Goal: Complete application form: Complete application form

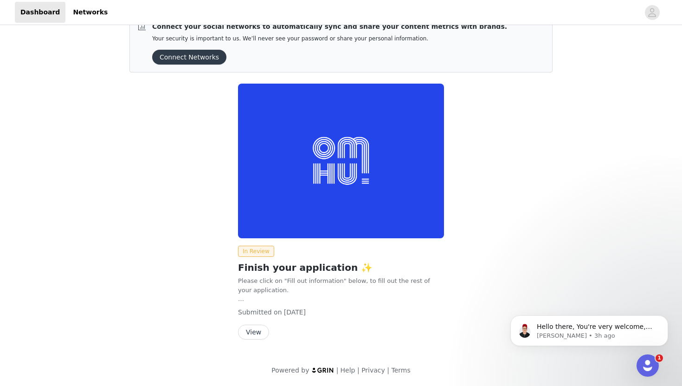
click at [245, 334] on button "View" at bounding box center [253, 331] width 31 height 15
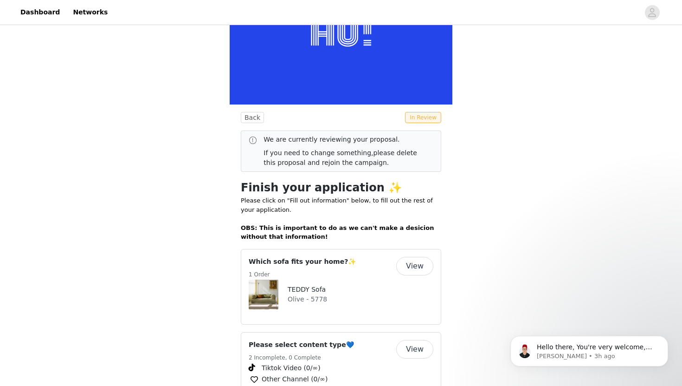
scroll to position [97, 0]
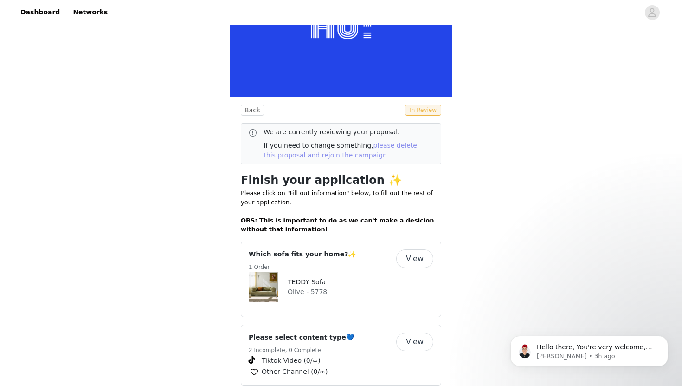
click at [365, 151] on link "please delete this proposal and rejoin the campaign." at bounding box center [341, 150] width 154 height 17
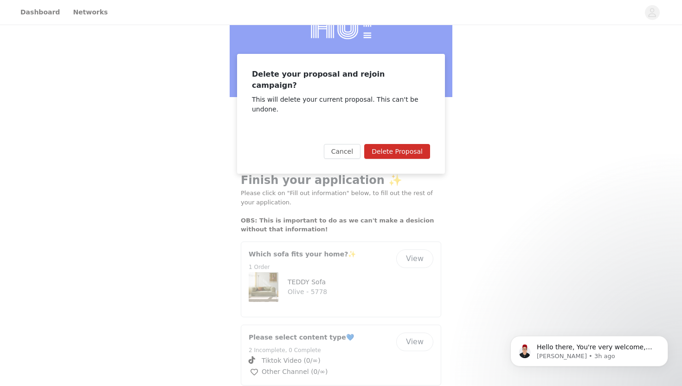
click at [392, 144] on button "Delete Proposal" at bounding box center [397, 151] width 66 height 15
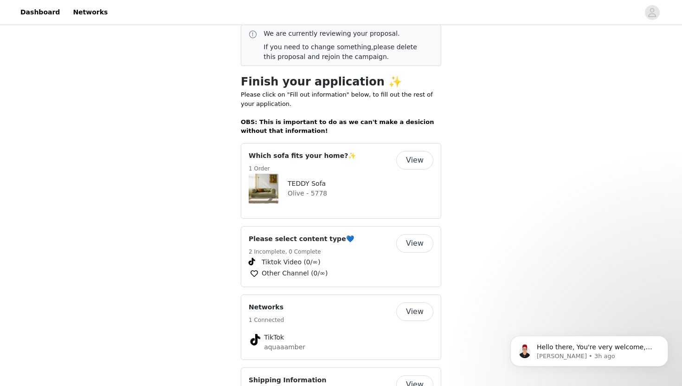
scroll to position [225, 0]
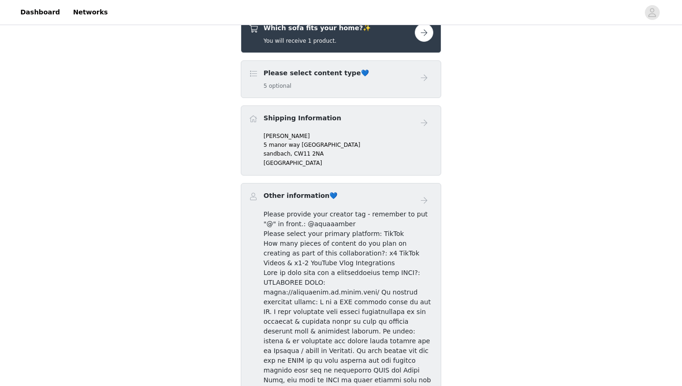
scroll to position [210, 0]
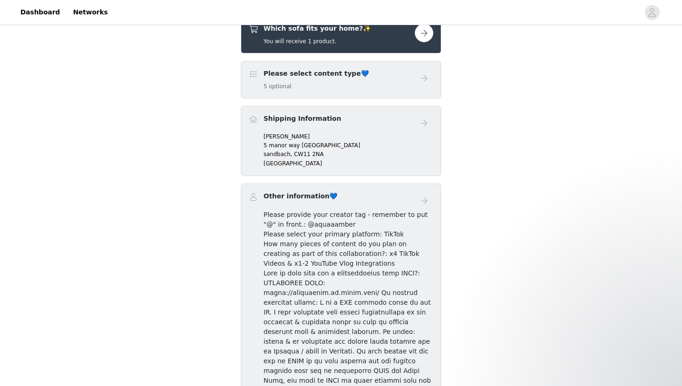
click at [377, 86] on div "Please select content type💙 5 optional" at bounding box center [332, 80] width 166 height 22
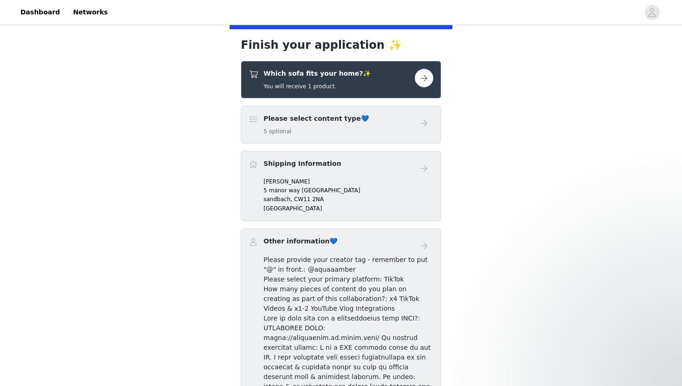
click at [414, 83] on div "Which sofa fits your home?✨ You will receive 1 product." at bounding box center [332, 80] width 166 height 22
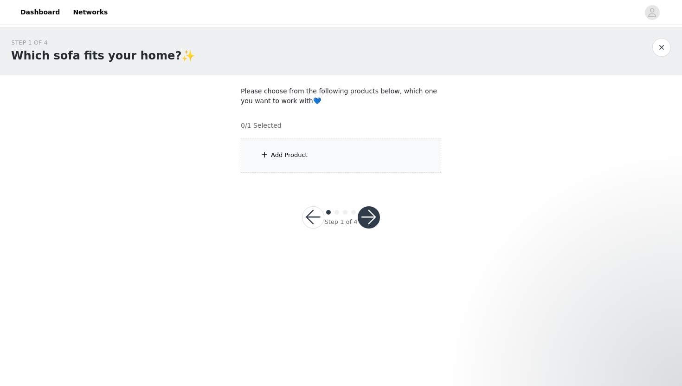
click at [298, 167] on div "Add Product" at bounding box center [341, 155] width 200 height 35
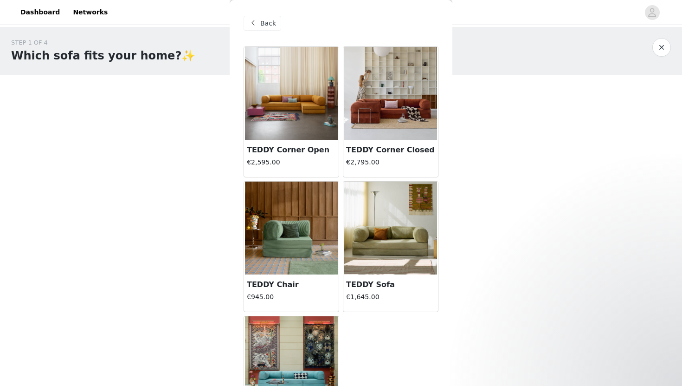
scroll to position [30, 0]
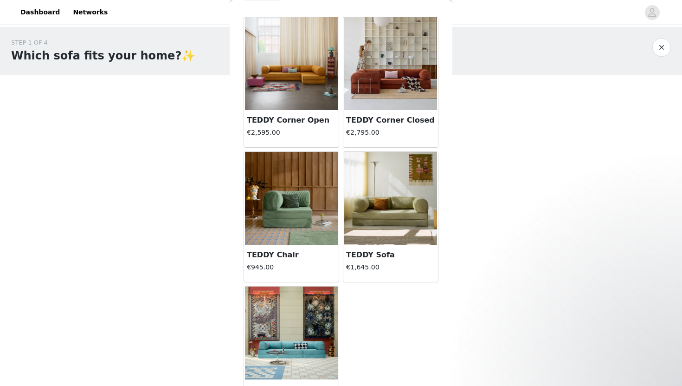
click at [413, 228] on img at bounding box center [390, 198] width 93 height 93
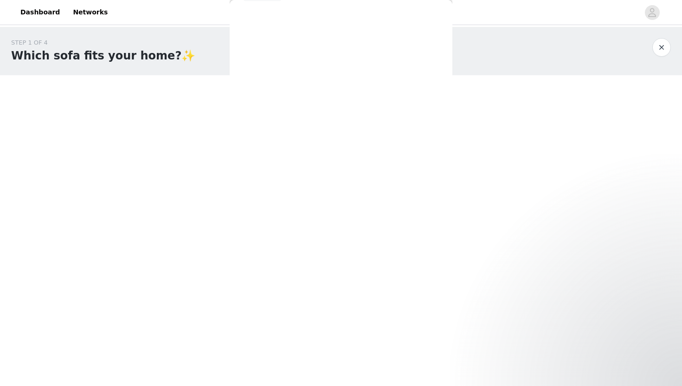
scroll to position [24, 0]
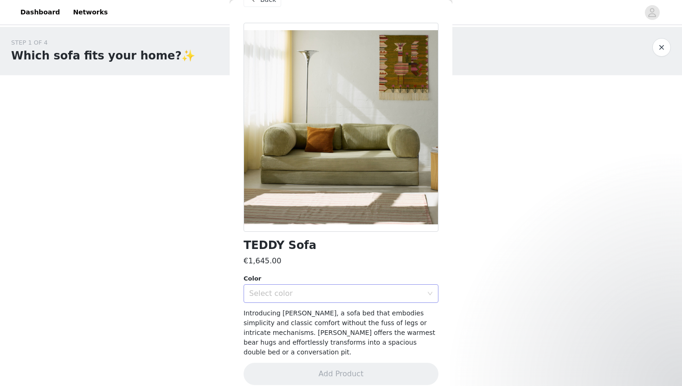
click at [356, 285] on div "Select color" at bounding box center [338, 293] width 178 height 18
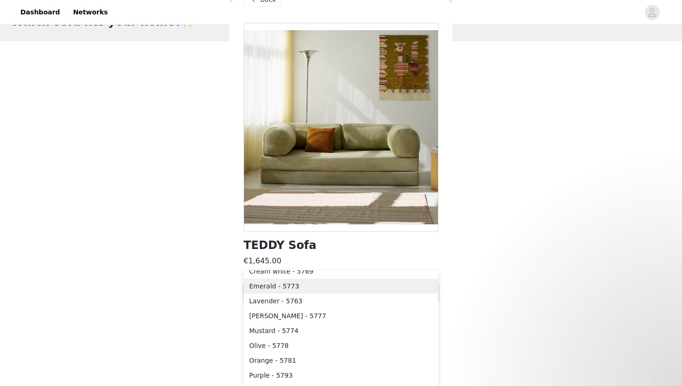
scroll to position [90, 0]
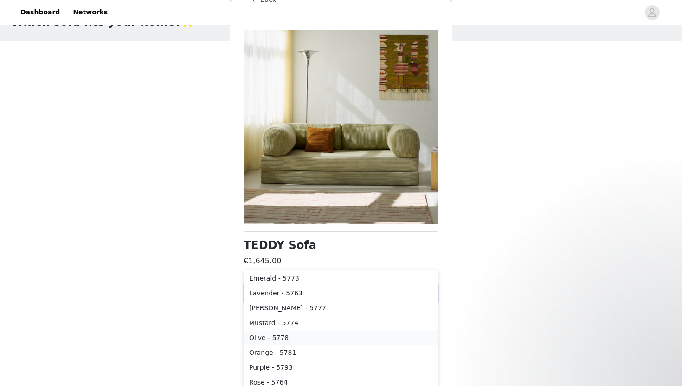
click at [296, 338] on li "Olive - 5778" at bounding box center [341, 337] width 195 height 15
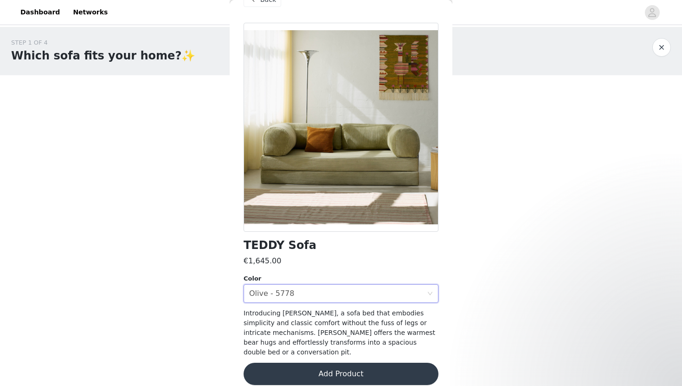
scroll to position [0, 0]
click at [471, 202] on div "STEP 1 OF 4 Which sofa fits your home?✨ Please choose from the following produc…" at bounding box center [341, 139] width 682 height 224
click at [337, 368] on button "Add Product" at bounding box center [341, 373] width 195 height 22
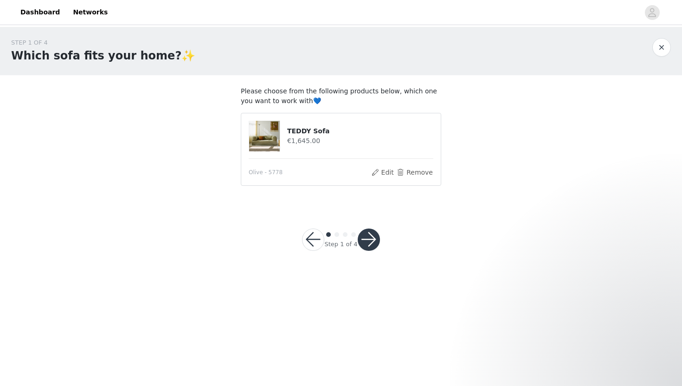
click at [371, 234] on button "button" at bounding box center [369, 239] width 22 height 22
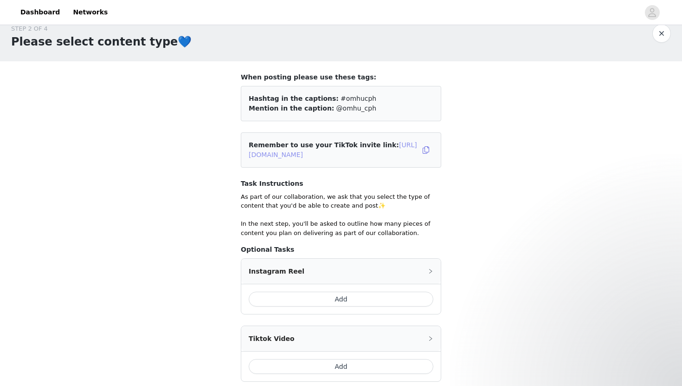
scroll to position [12, 0]
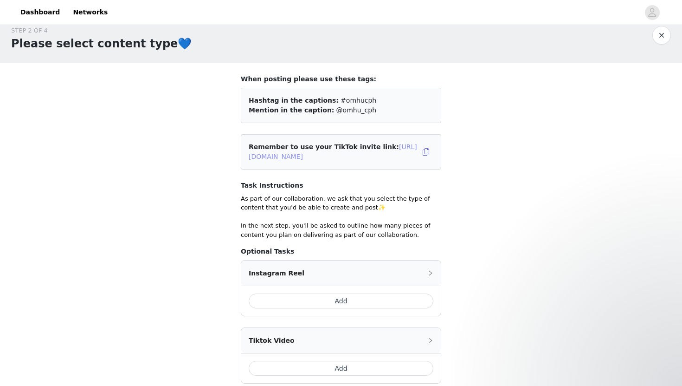
click at [348, 156] on link "[URL][DOMAIN_NAME]" at bounding box center [333, 151] width 168 height 17
click at [428, 151] on button "button" at bounding box center [426, 151] width 15 height 15
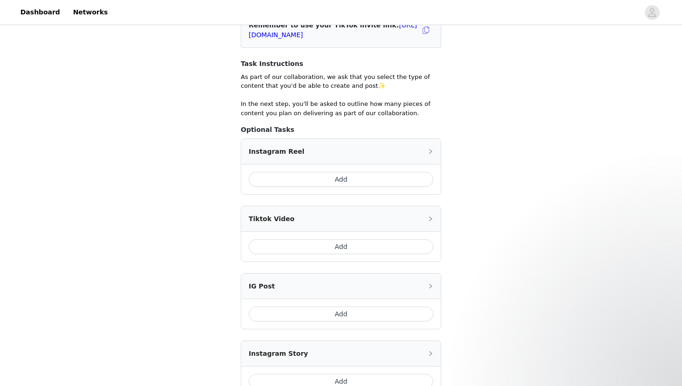
scroll to position [142, 0]
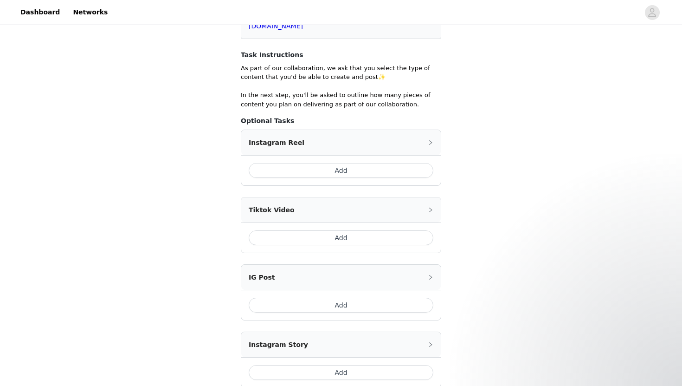
click at [350, 239] on button "Add" at bounding box center [341, 237] width 185 height 15
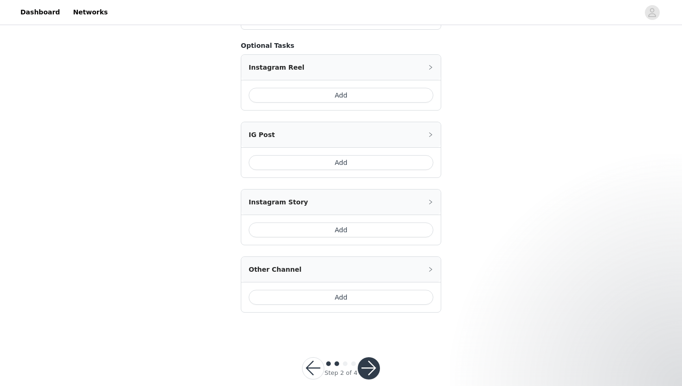
scroll to position [342, 0]
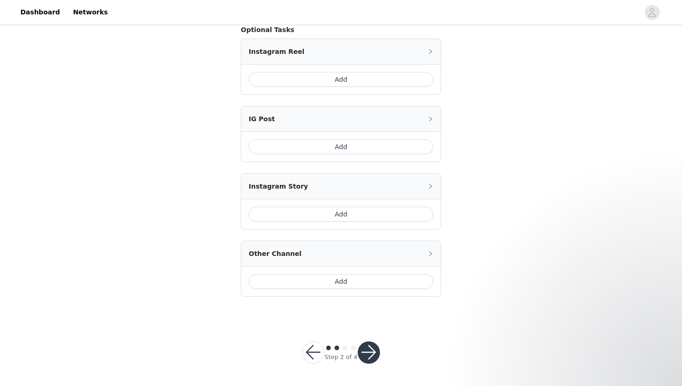
click at [362, 283] on button "Add" at bounding box center [341, 281] width 185 height 15
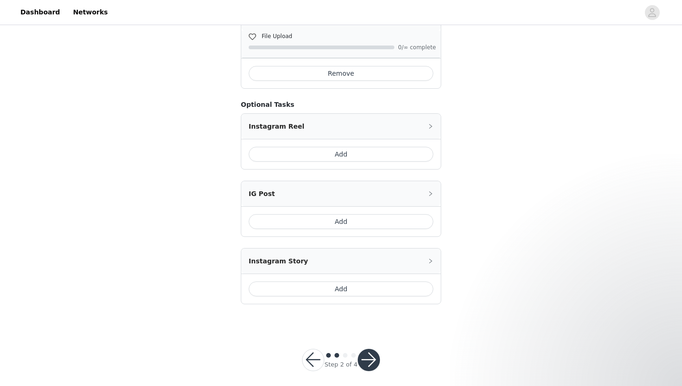
scroll to position [369, 0]
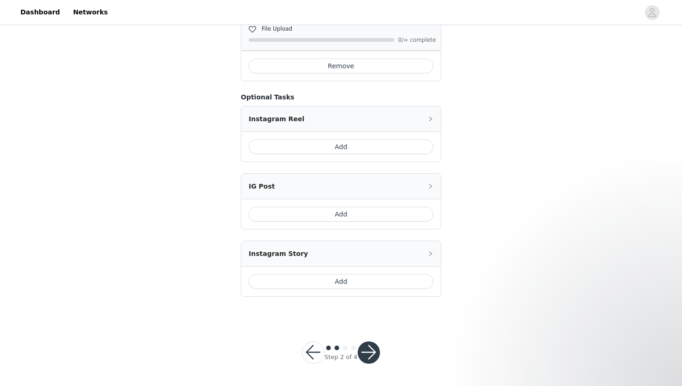
click at [374, 353] on button "button" at bounding box center [369, 352] width 22 height 22
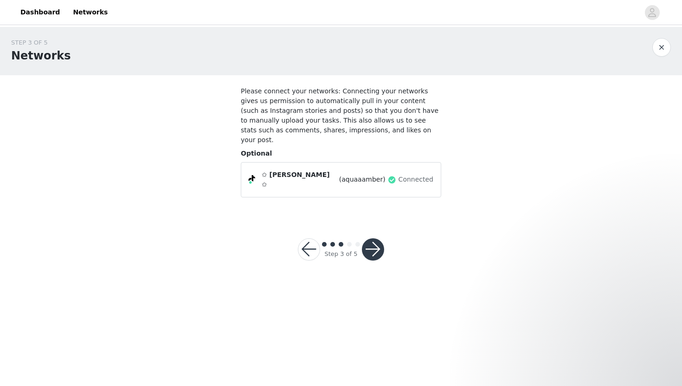
click at [372, 238] on button "button" at bounding box center [373, 249] width 22 height 22
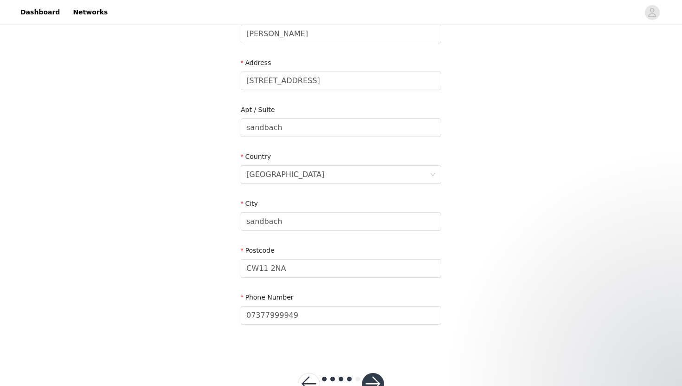
scroll to position [200, 0]
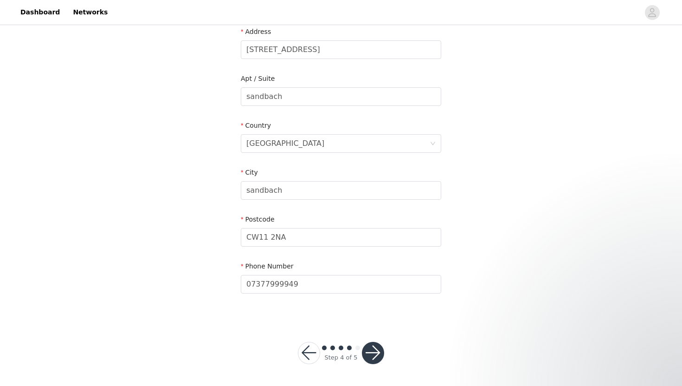
click at [375, 349] on button "button" at bounding box center [373, 353] width 22 height 22
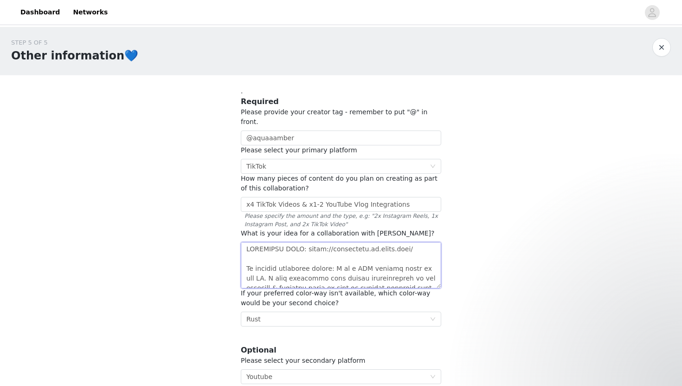
click at [425, 243] on textarea at bounding box center [341, 265] width 200 height 46
click at [290, 255] on textarea at bounding box center [341, 265] width 200 height 46
drag, startPoint x: 374, startPoint y: 254, endPoint x: 280, endPoint y: 253, distance: 94.2
click at [280, 253] on textarea at bounding box center [341, 265] width 200 height 46
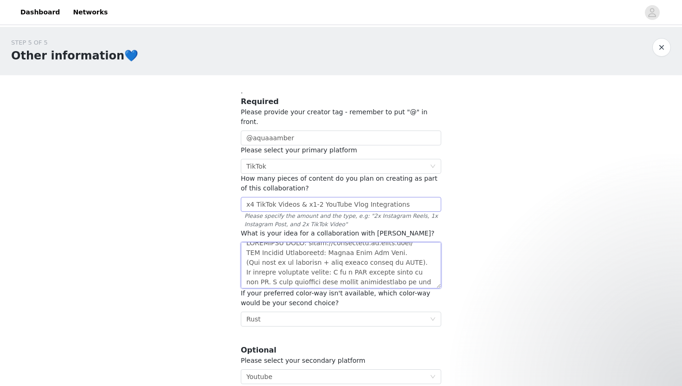
type textarea "PORTFOLIO LINK: [URL][DOMAIN_NAME] UGC Content Opportunity: Moving Into New Hom…"
click at [254, 197] on input "x4 TikTok Videos & x1-2 YouTube Vlog Integrations" at bounding box center [341, 204] width 200 height 15
type input "Multiple TikTok Videos & x1-2 YouTube Vlog Integrations"
drag, startPoint x: 428, startPoint y: 192, endPoint x: 320, endPoint y: 189, distance: 108.6
click at [320, 197] on input "Multiple TikTok Videos & x1-2 YouTube Vlog Integrations" at bounding box center [341, 204] width 200 height 15
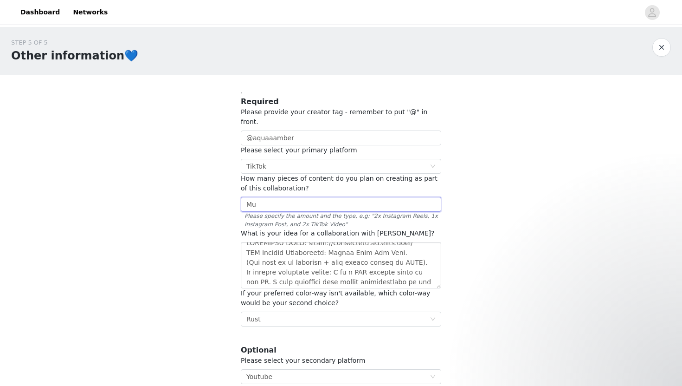
type input "M"
type input "T"
type input "x3-4 TikTok Videos & 1-2 YouTube Vlog Integrations"
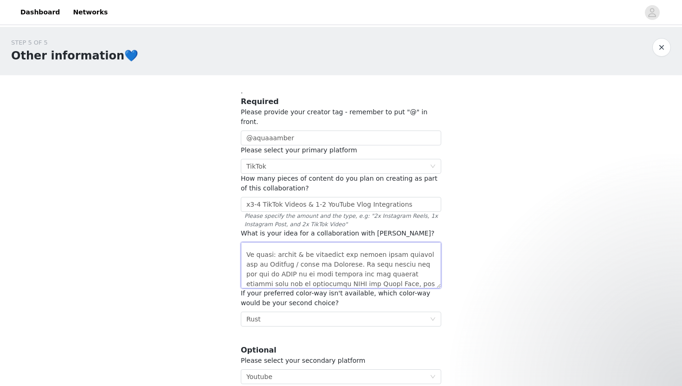
click at [324, 247] on textarea at bounding box center [341, 265] width 200 height 46
click at [408, 259] on textarea at bounding box center [341, 265] width 200 height 46
click at [352, 252] on textarea at bounding box center [341, 265] width 200 height 46
click at [355, 253] on textarea at bounding box center [341, 265] width 200 height 46
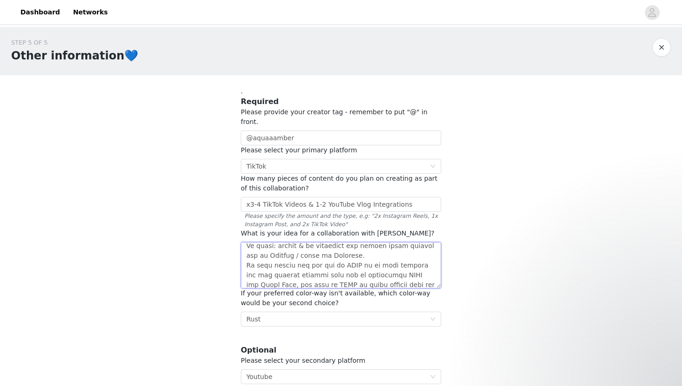
click at [371, 245] on textarea at bounding box center [341, 265] width 200 height 46
drag, startPoint x: 362, startPoint y: 265, endPoint x: 237, endPoint y: 267, distance: 124.4
click at [237, 267] on section ". Required Please provide your creator tag - remember to put "@" in front. @aqu…" at bounding box center [341, 254] width 223 height 358
click at [358, 242] on textarea at bounding box center [341, 265] width 200 height 46
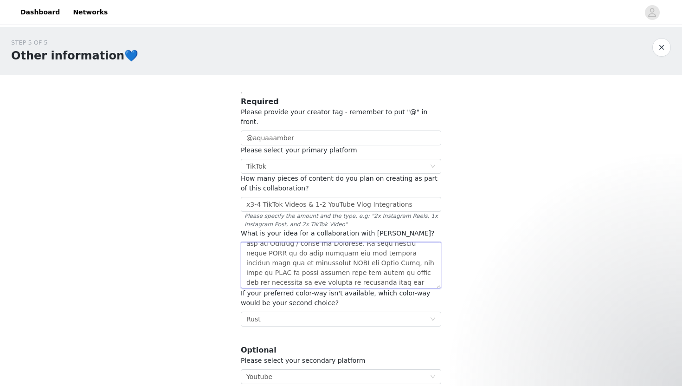
scroll to position [90, 0]
click at [437, 248] on textarea at bounding box center [341, 265] width 200 height 46
drag, startPoint x: 409, startPoint y: 259, endPoint x: 285, endPoint y: 254, distance: 124.0
click at [285, 254] on textarea at bounding box center [341, 265] width 200 height 46
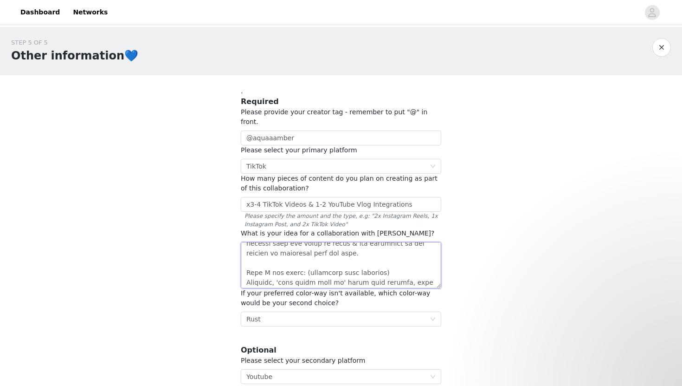
scroll to position [136, 0]
click at [379, 252] on textarea at bounding box center [341, 265] width 200 height 46
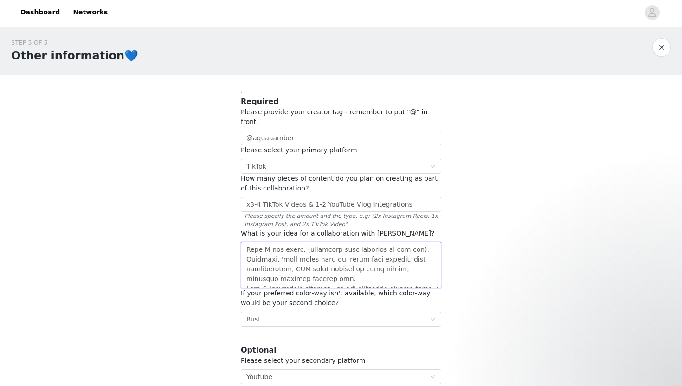
scroll to position [160, 0]
click at [359, 252] on textarea at bounding box center [341, 265] width 200 height 46
click at [379, 266] on textarea at bounding box center [341, 265] width 200 height 46
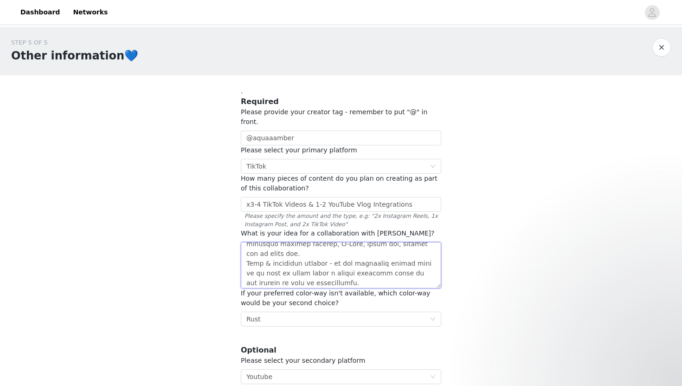
click at [330, 255] on textarea at bounding box center [341, 265] width 200 height 46
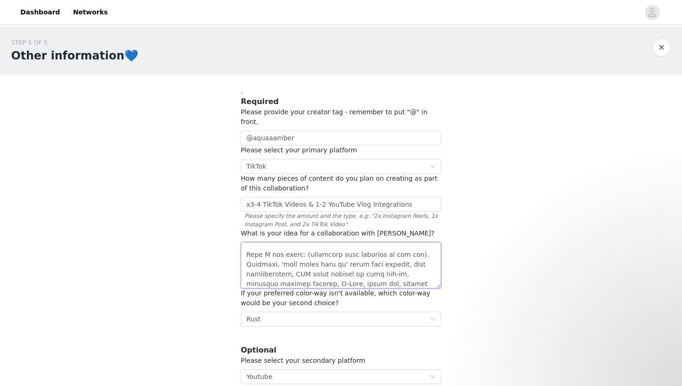
scroll to position [144, 0]
click at [411, 244] on textarea at bounding box center [341, 265] width 200 height 46
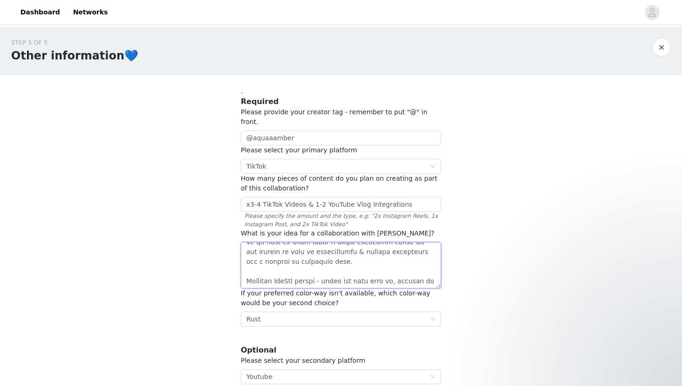
click at [330, 244] on textarea at bounding box center [341, 265] width 200 height 46
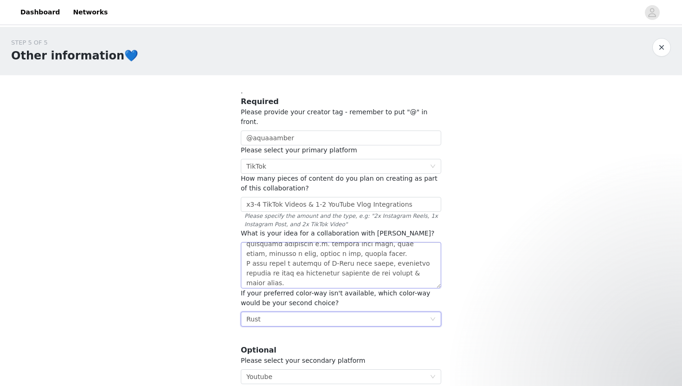
scroll to position [280, 0]
click at [423, 251] on textarea at bounding box center [341, 265] width 200 height 46
click at [291, 258] on textarea at bounding box center [341, 265] width 200 height 46
click at [334, 272] on textarea at bounding box center [341, 265] width 200 height 46
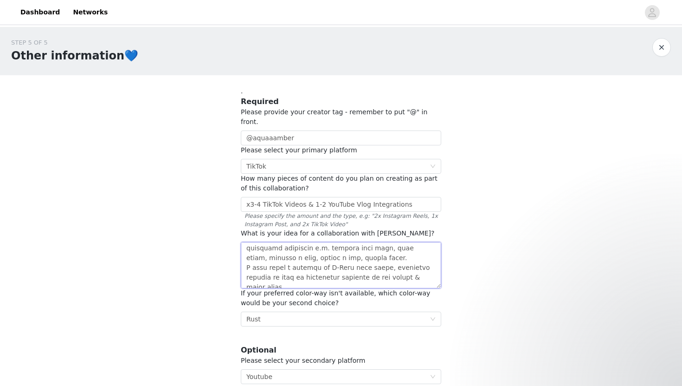
click at [350, 269] on textarea at bounding box center [341, 265] width 200 height 46
click at [360, 269] on textarea at bounding box center [341, 265] width 200 height 46
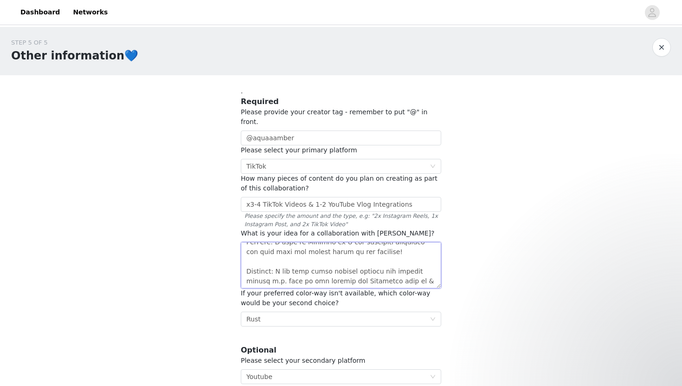
drag, startPoint x: 298, startPoint y: 242, endPoint x: 259, endPoint y: 242, distance: 38.5
click at [259, 242] on textarea at bounding box center [341, 265] width 200 height 46
click at [303, 251] on textarea at bounding box center [341, 265] width 200 height 46
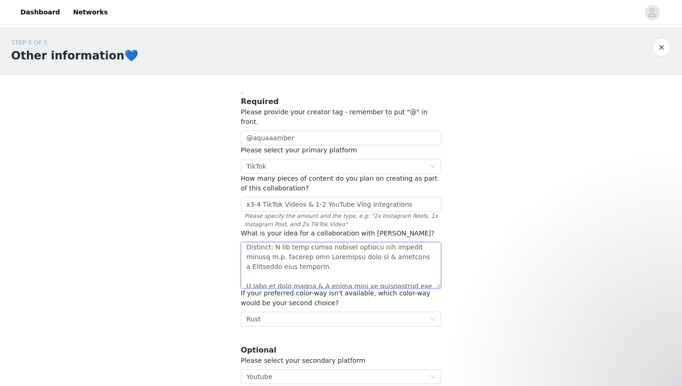
scroll to position [363, 0]
click at [418, 256] on textarea at bounding box center [341, 265] width 200 height 46
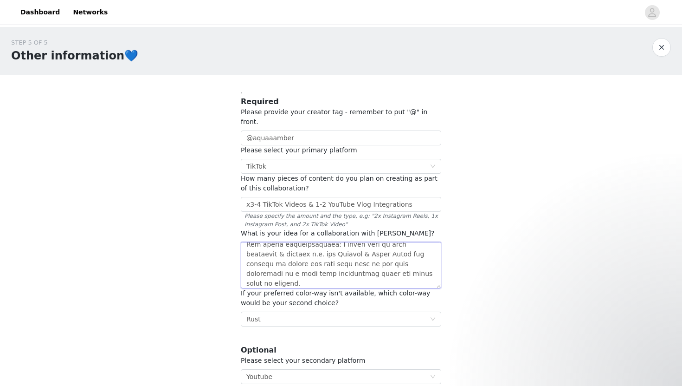
scroll to position [504, 0]
click at [387, 260] on textarea at bounding box center [341, 265] width 200 height 46
click at [357, 247] on textarea at bounding box center [341, 265] width 200 height 46
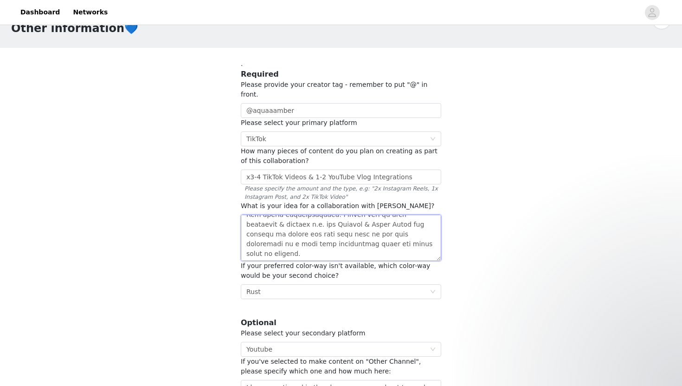
scroll to position [28, 0]
type textarea "PORTFOLIO LINK: [URL][DOMAIN_NAME] UGC Content Opportunity: Moving Into New Hom…"
click at [512, 270] on div "STEP 5 OF 5 Other information💙 . Required Please provide your creator tag - rem…" at bounding box center [341, 202] width 682 height 406
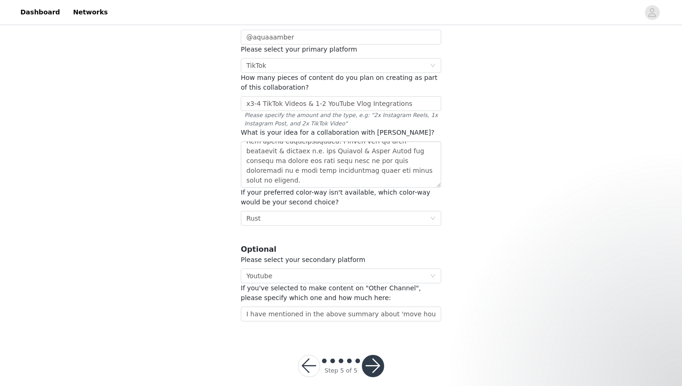
scroll to position [104, 0]
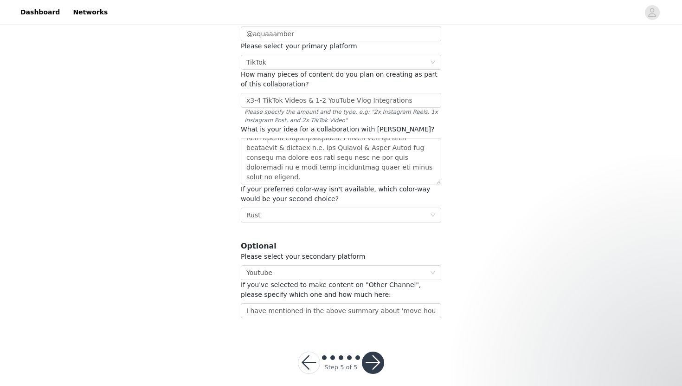
click at [369, 351] on button "button" at bounding box center [373, 362] width 22 height 22
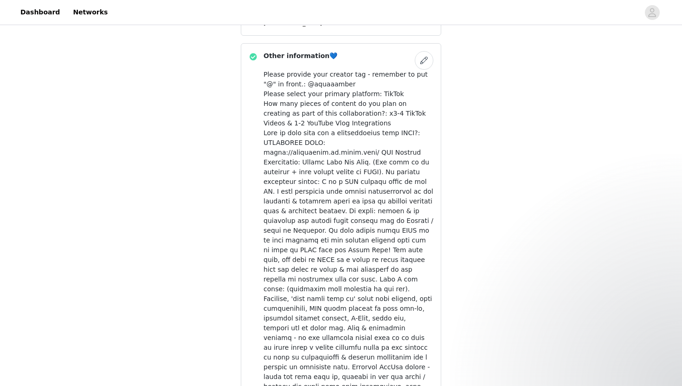
scroll to position [495, 0]
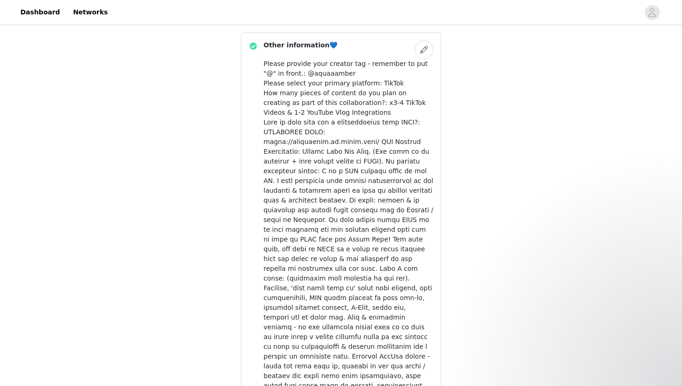
click at [423, 54] on button "button" at bounding box center [424, 49] width 19 height 19
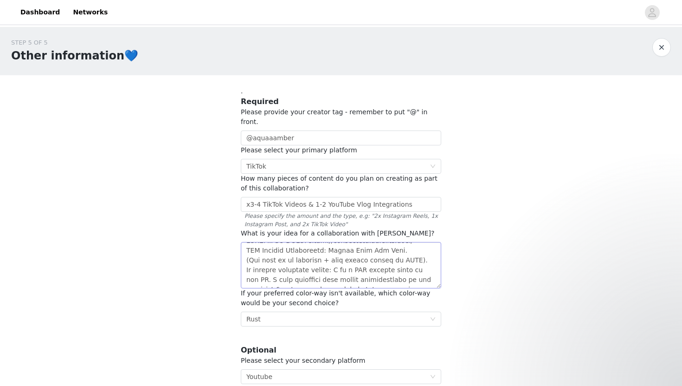
scroll to position [11, 0]
click at [417, 246] on textarea at bounding box center [341, 265] width 200 height 46
type textarea "PORTFOLIO LINK: [URL][DOMAIN_NAME] UGC Content Opportunity: Moving Into New Hom…"
click at [615, 253] on div "STEP 5 OF 5 Other information💙 . Required Please provide your creator tag - rem…" at bounding box center [341, 230] width 682 height 406
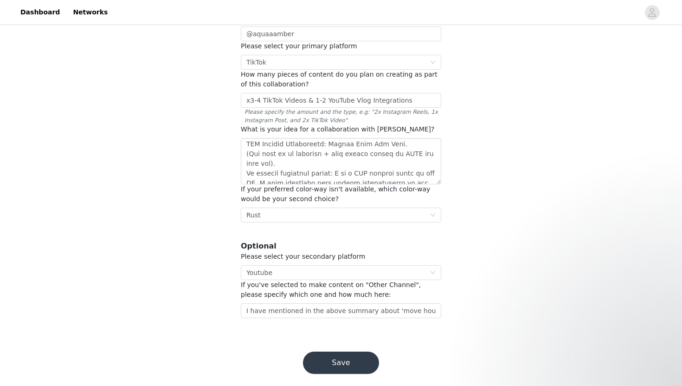
click at [357, 351] on button "Save" at bounding box center [341, 362] width 76 height 22
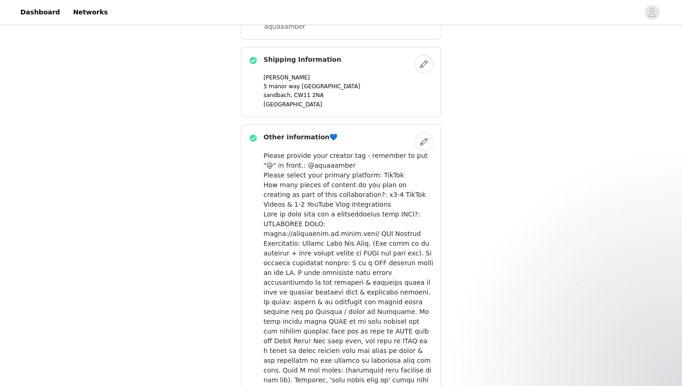
scroll to position [403, 0]
click at [422, 138] on button "button" at bounding box center [424, 141] width 19 height 19
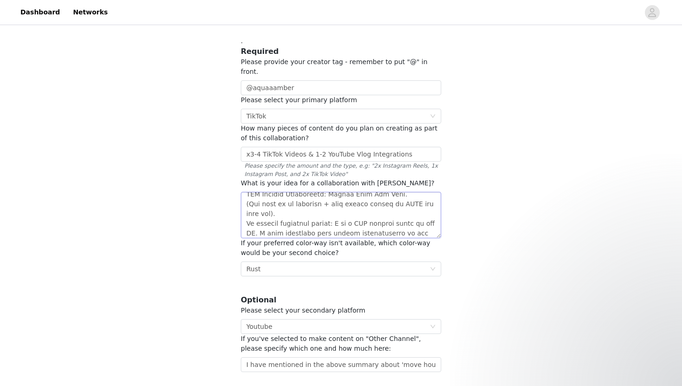
scroll to position [15, 0]
click at [260, 203] on textarea at bounding box center [341, 215] width 200 height 46
click at [271, 205] on textarea at bounding box center [341, 215] width 200 height 46
type textarea "PORTFOLIO LINK: [URL][DOMAIN_NAME] UGC Content Opportunity: Moving Into New Hom…"
click at [556, 206] on div "STEP 5 OF 5 Other information💙 . Required Please provide your creator tag - rem…" at bounding box center [341, 180] width 682 height 406
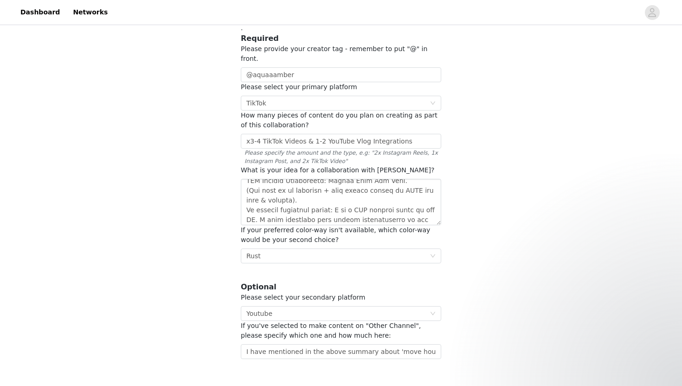
scroll to position [104, 0]
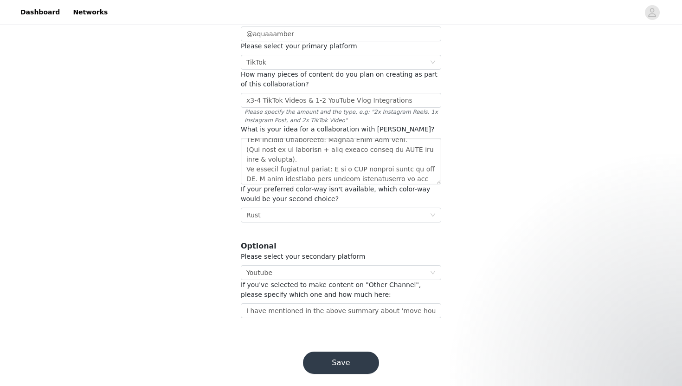
click at [355, 351] on button "Save" at bounding box center [341, 362] width 76 height 22
